Goal: Submit feedback/report problem

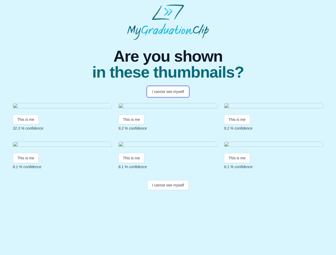
click at [168, 92] on button "I cannot see myself" at bounding box center [167, 92] width 41 height 10
click at [26, 167] on html "Are you shown in these thumbnails? I cannot see myself This is me 32.3 % confid…" at bounding box center [168, 98] width 336 height 197
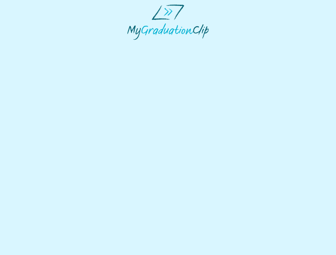
click at [132, 44] on html at bounding box center [168, 22] width 336 height 44
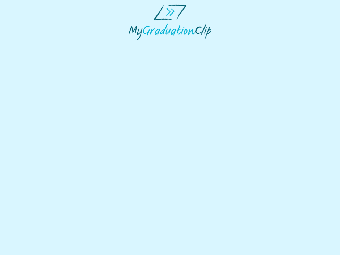
click at [238, 45] on html at bounding box center [170, 22] width 340 height 45
click at [26, 45] on html at bounding box center [170, 22] width 340 height 45
click at [132, 45] on html at bounding box center [170, 22] width 340 height 45
click at [238, 45] on html at bounding box center [170, 22] width 340 height 45
